Goal: Transaction & Acquisition: Purchase product/service

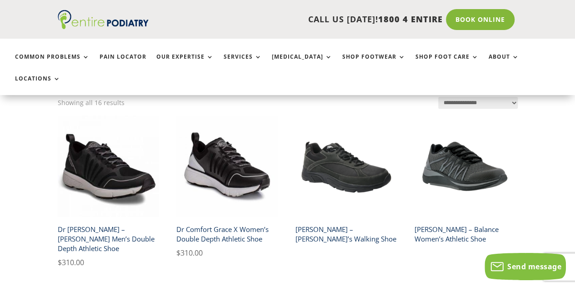
scroll to position [196, 0]
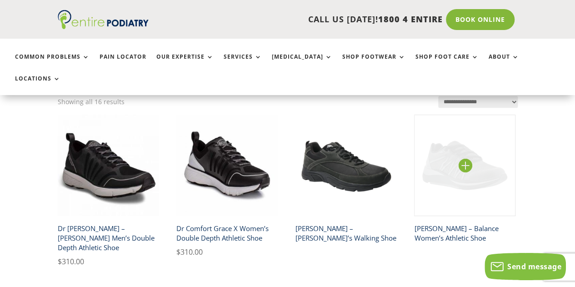
drag, startPoint x: 447, startPoint y: 203, endPoint x: 475, endPoint y: 94, distance: 113.1
click at [475, 115] on img at bounding box center [464, 165] width 101 height 101
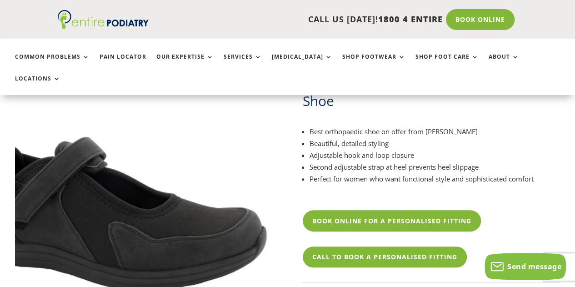
scroll to position [77, 0]
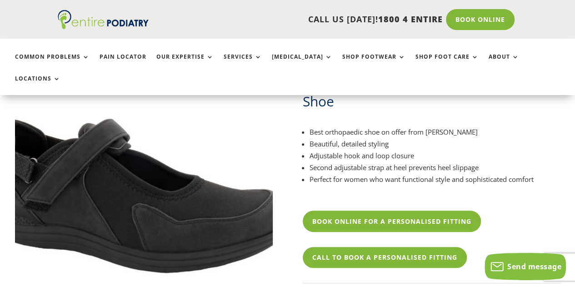
click at [166, 198] on img at bounding box center [134, 194] width 364 height 364
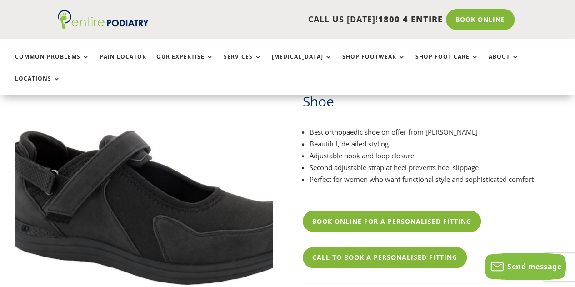
click at [116, 170] on img at bounding box center [155, 206] width 364 height 364
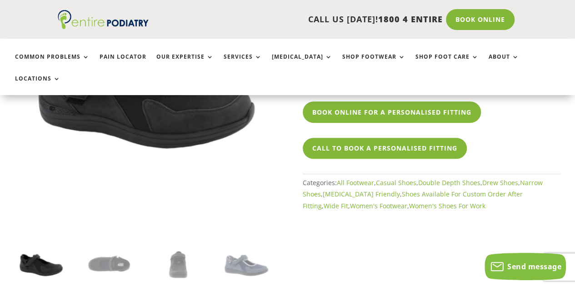
scroll to position [188, 0]
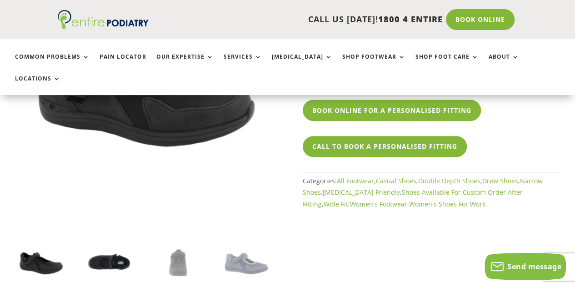
click at [114, 248] on img at bounding box center [109, 262] width 51 height 51
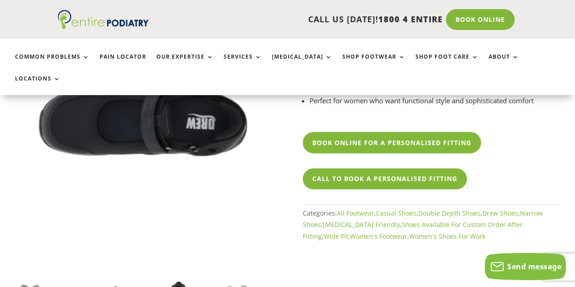
scroll to position [156, 0]
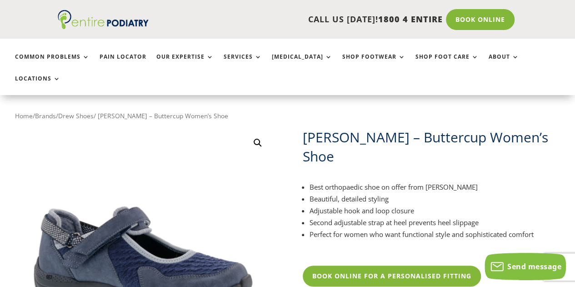
scroll to position [37, 0]
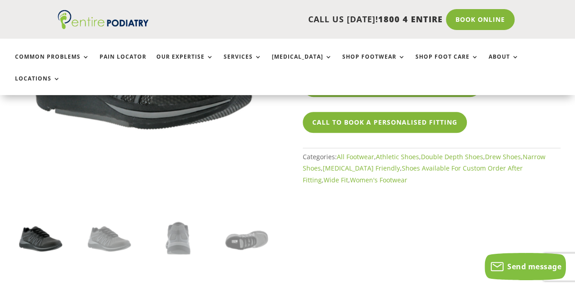
scroll to position [221, 0]
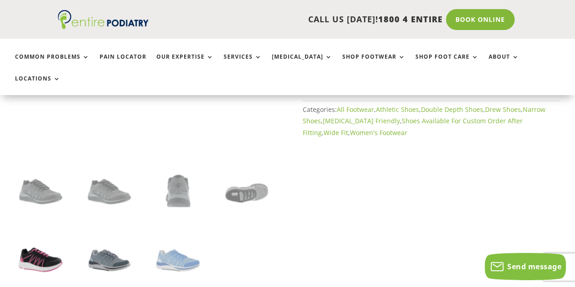
scroll to position [260, 0]
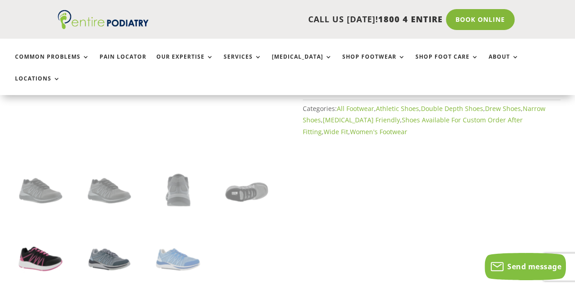
click at [41, 235] on img at bounding box center [40, 258] width 51 height 51
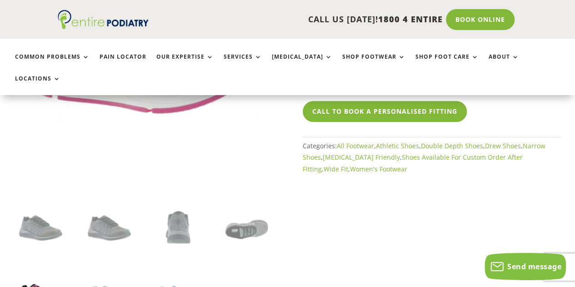
scroll to position [225, 0]
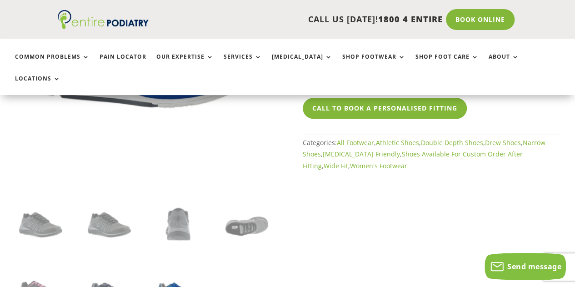
scroll to position [228, 0]
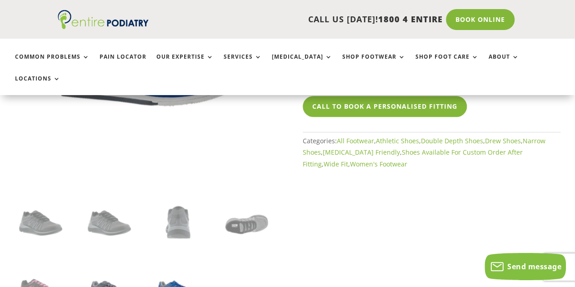
click at [99, 274] on img at bounding box center [109, 290] width 51 height 51
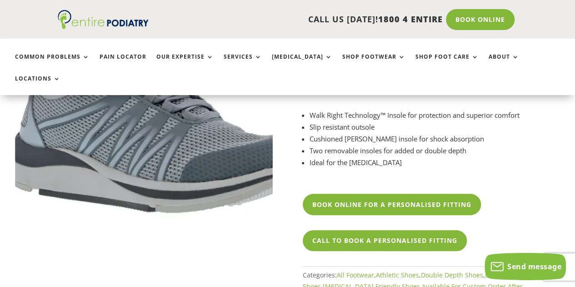
scroll to position [84, 0]
